Goal: Task Accomplishment & Management: Manage account settings

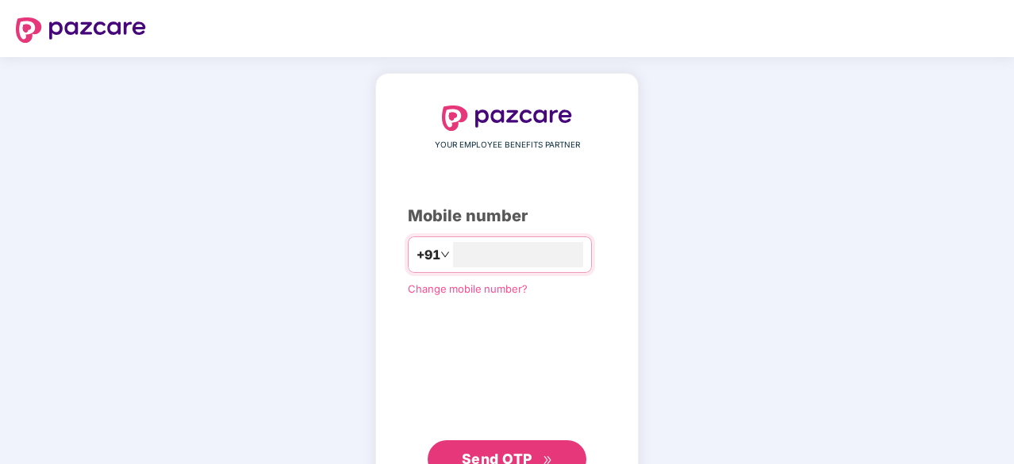
type input "**********"
click at [496, 452] on span "Send OTP" at bounding box center [497, 457] width 71 height 17
